Goal: Complete application form

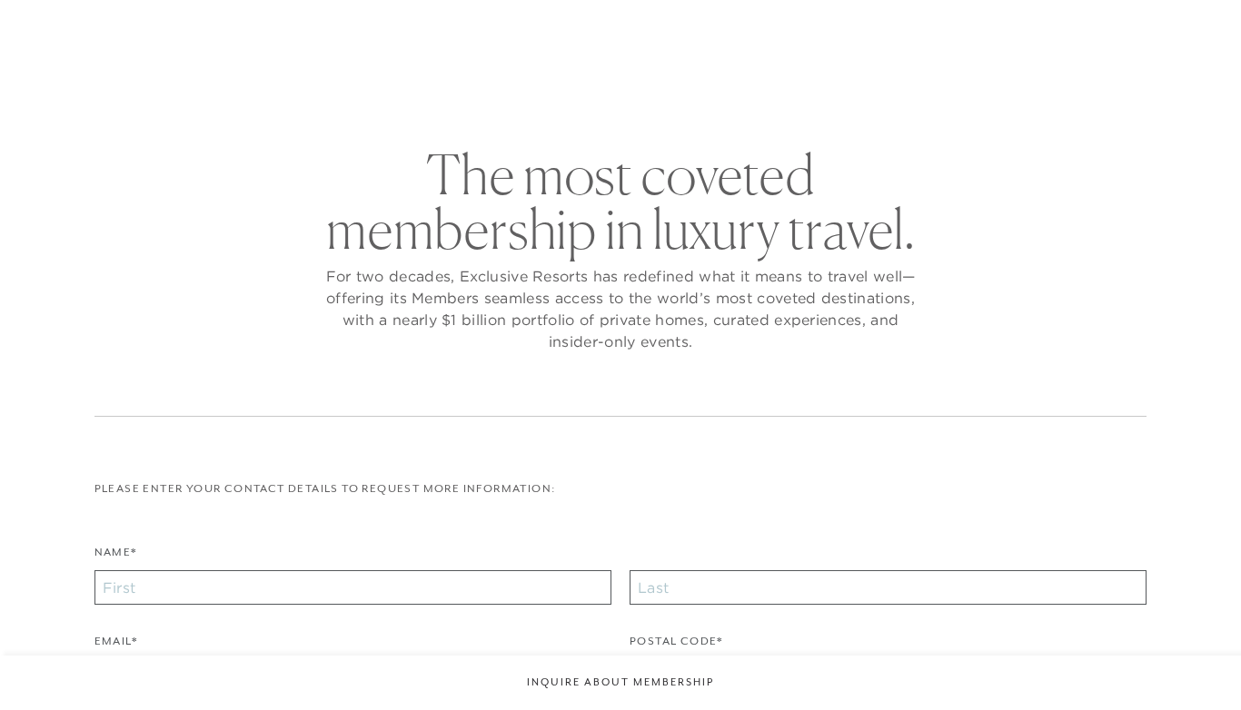
checkbox input "false"
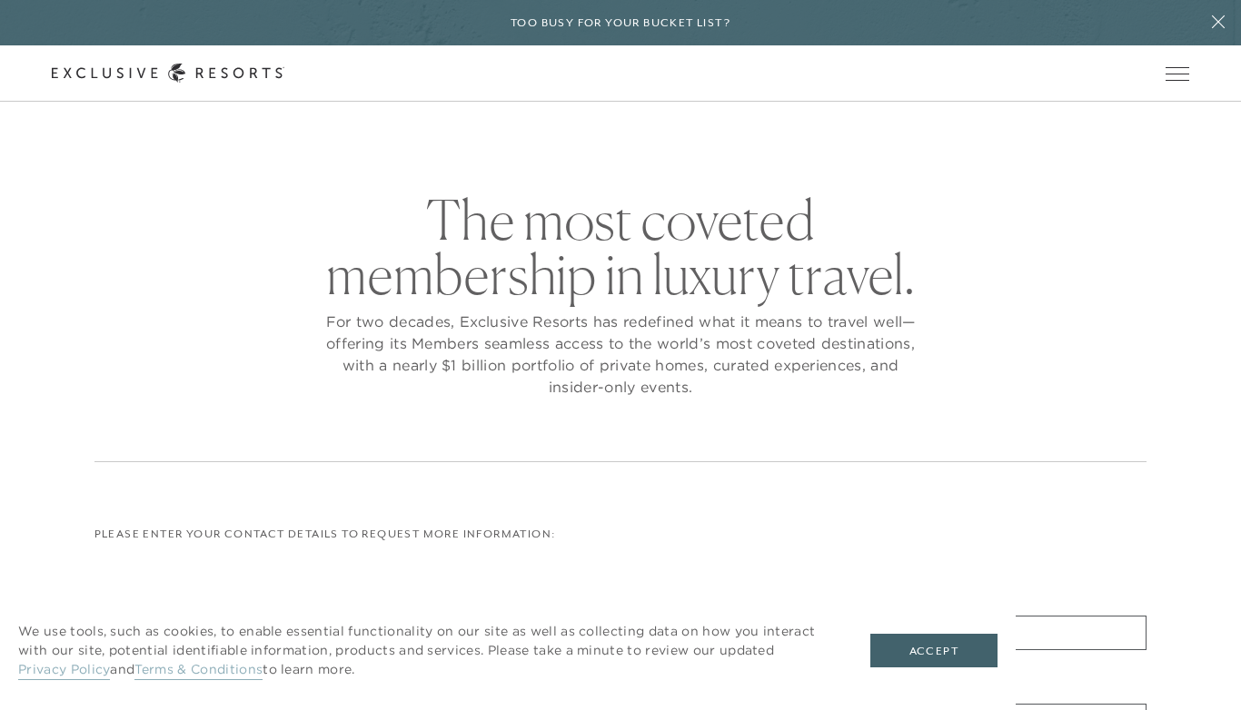
click at [219, 100] on div "Schedule a Meeting Get Started Visit home page Member Login Schedule a Meeting …" at bounding box center [620, 73] width 1241 height 56
checkbox input "false"
